Goal: Submit feedback/report problem

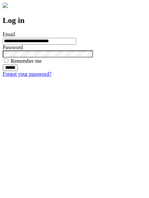
click at [18, 71] on input "******" at bounding box center [10, 67] width 15 height 7
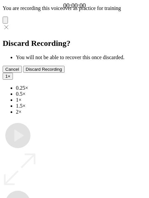
type input "**********"
